Goal: Use online tool/utility: Utilize a website feature to perform a specific function

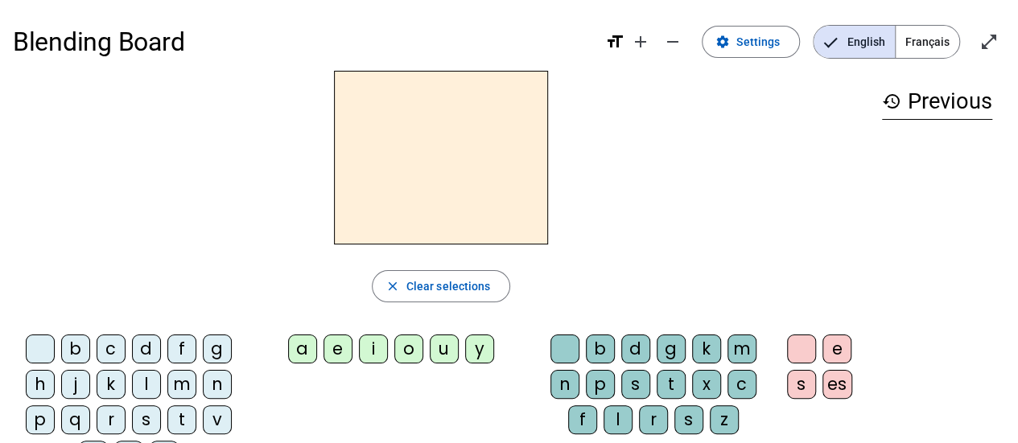
click at [183, 384] on div "m" at bounding box center [181, 384] width 29 height 29
click at [307, 352] on div "a" at bounding box center [302, 349] width 29 height 29
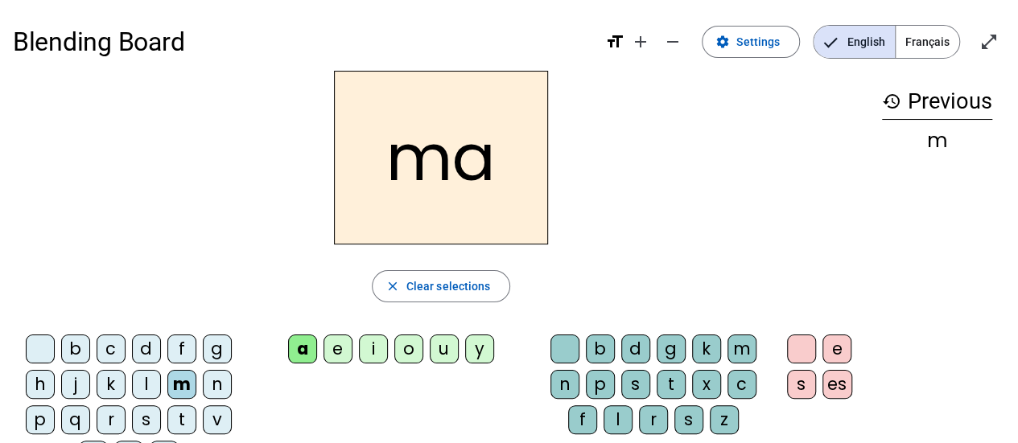
click at [931, 46] on span "Français" at bounding box center [927, 42] width 64 height 32
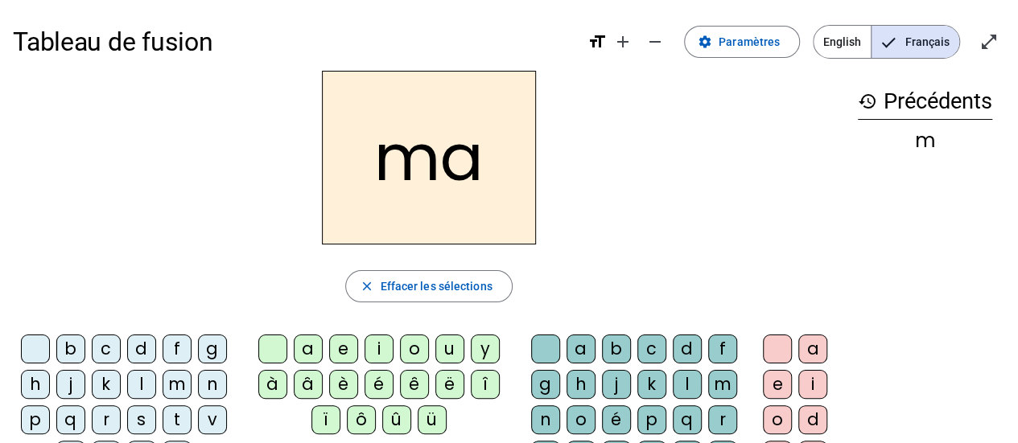
click at [134, 380] on div "l" at bounding box center [141, 384] width 29 height 29
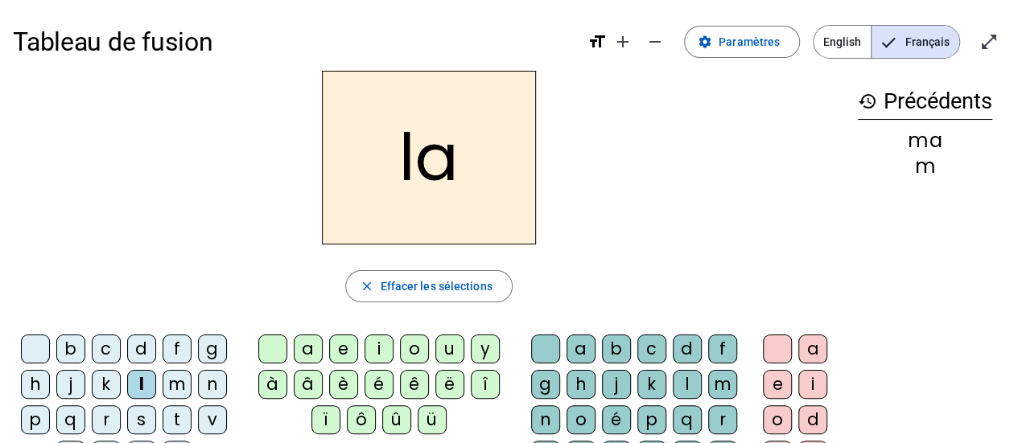
click at [338, 348] on div "e" at bounding box center [343, 349] width 29 height 29
click at [140, 347] on div "d" at bounding box center [141, 349] width 29 height 29
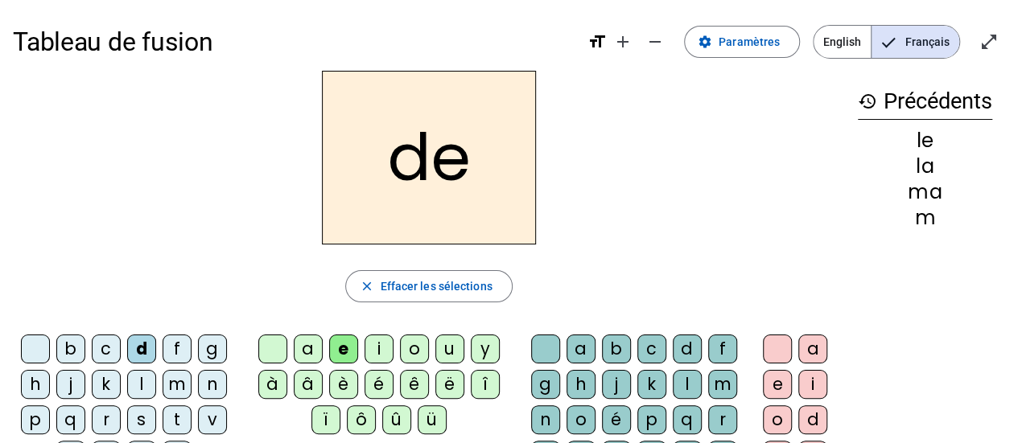
click at [445, 348] on div "u" at bounding box center [449, 349] width 29 height 29
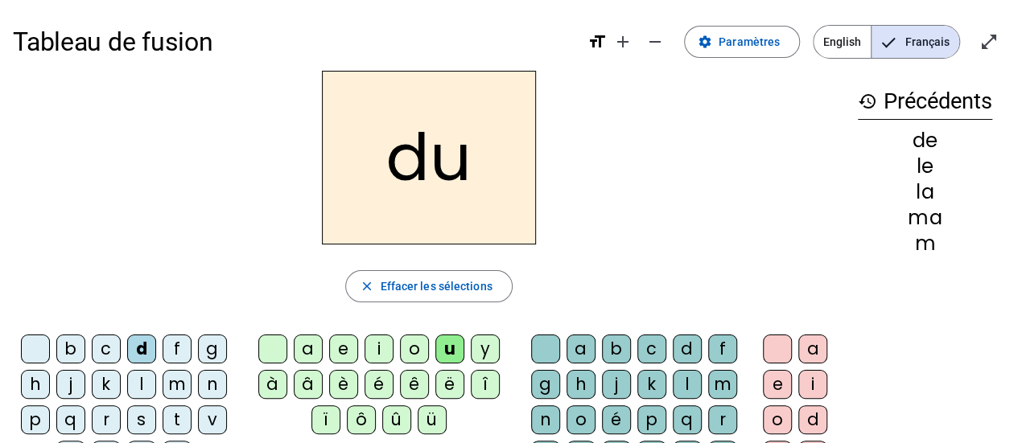
click at [175, 420] on div "t" at bounding box center [176, 419] width 29 height 29
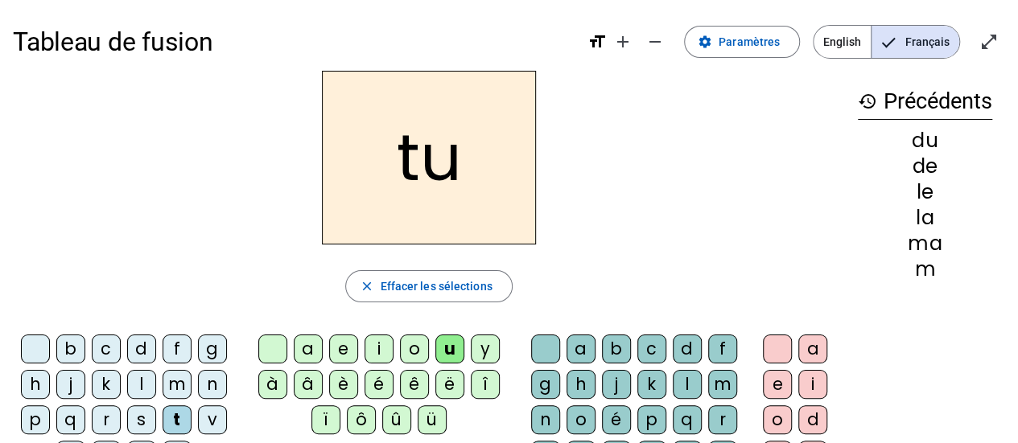
click at [305, 349] on div "a" at bounding box center [308, 349] width 29 height 29
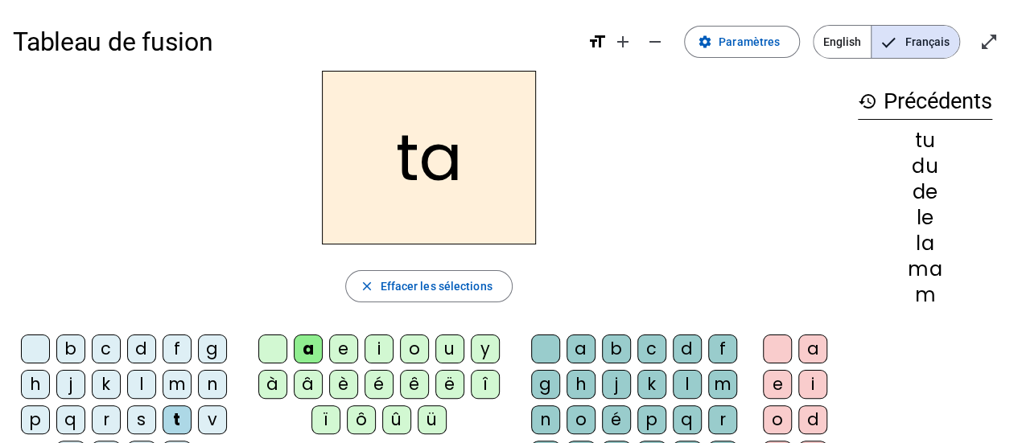
click at [346, 347] on div "e" at bounding box center [343, 349] width 29 height 29
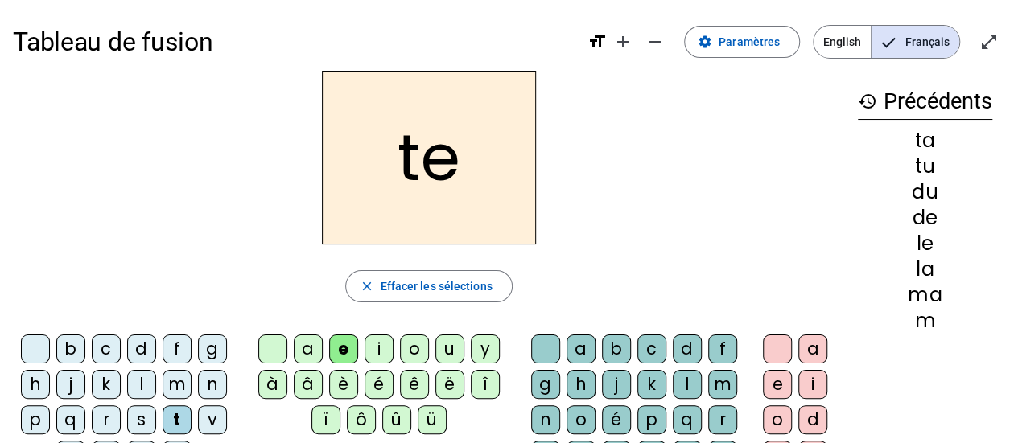
click at [171, 389] on div "m" at bounding box center [176, 384] width 29 height 29
